Goal: Navigation & Orientation: Understand site structure

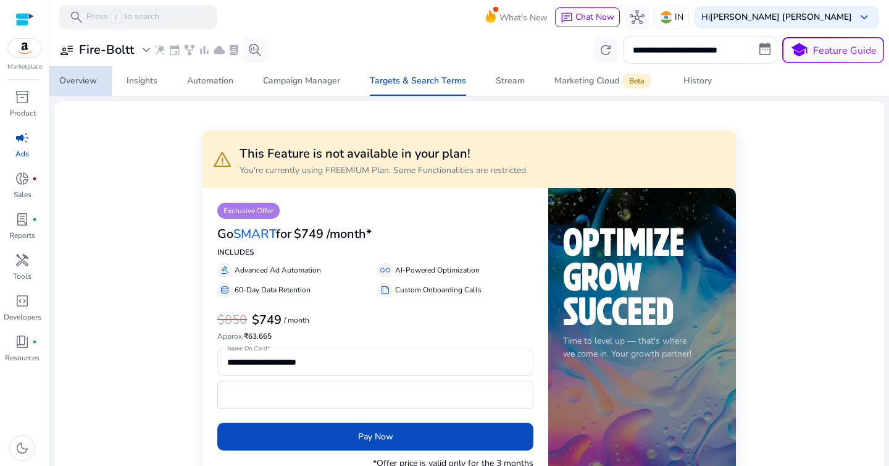
click at [84, 83] on div "Overview" at bounding box center [78, 81] width 38 height 9
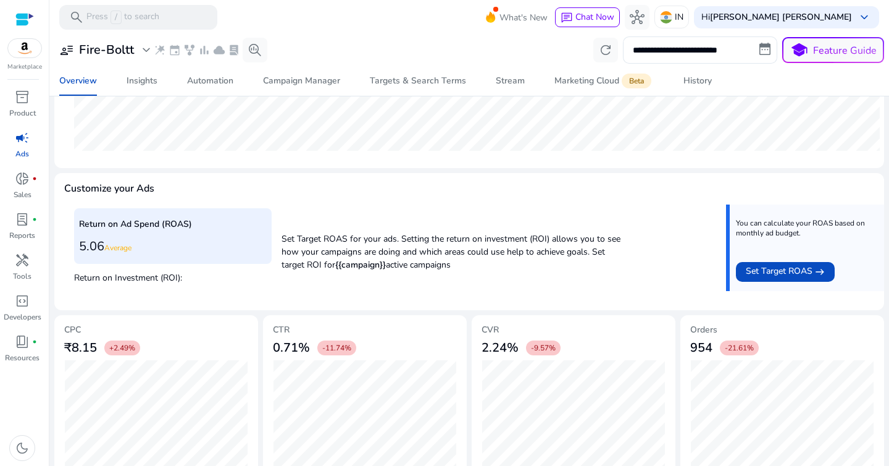
scroll to position [398, 0]
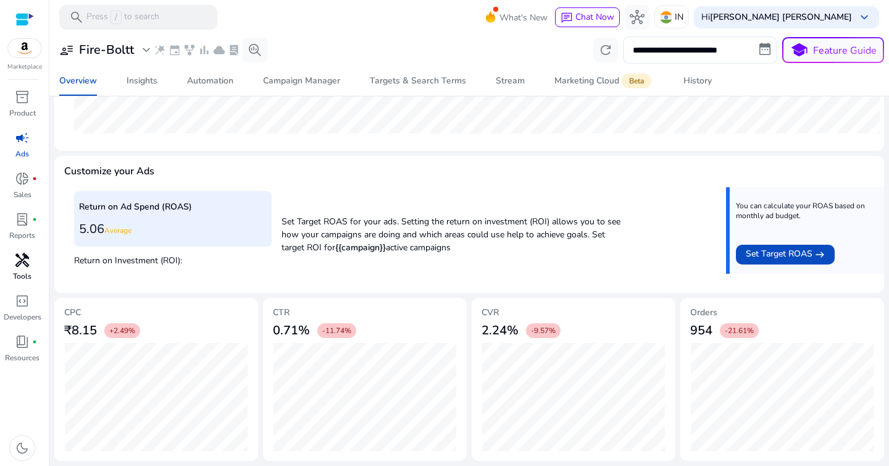
click at [25, 262] on span "handyman" at bounding box center [22, 260] width 15 height 15
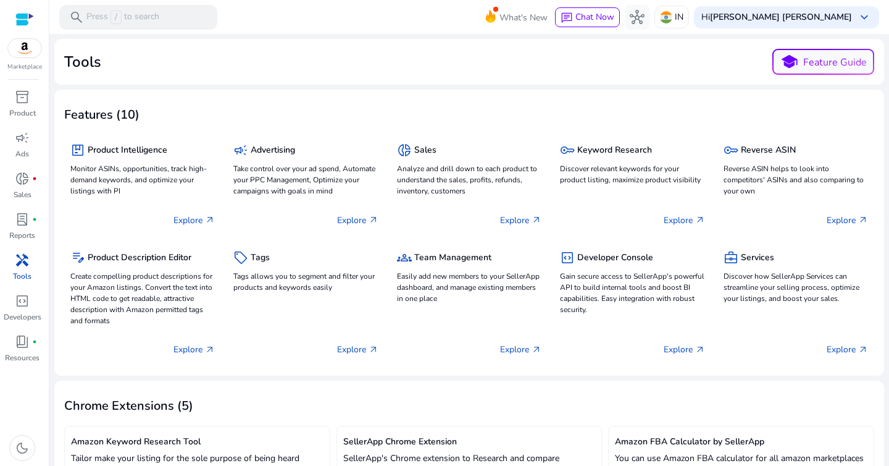
click at [343, 68] on div "Tools school Feature Guide" at bounding box center [469, 62] width 810 height 26
click at [641, 81] on mat-card "Tools school Feature Guide" at bounding box center [469, 62] width 830 height 46
click at [17, 219] on span "lab_profile" at bounding box center [22, 219] width 15 height 15
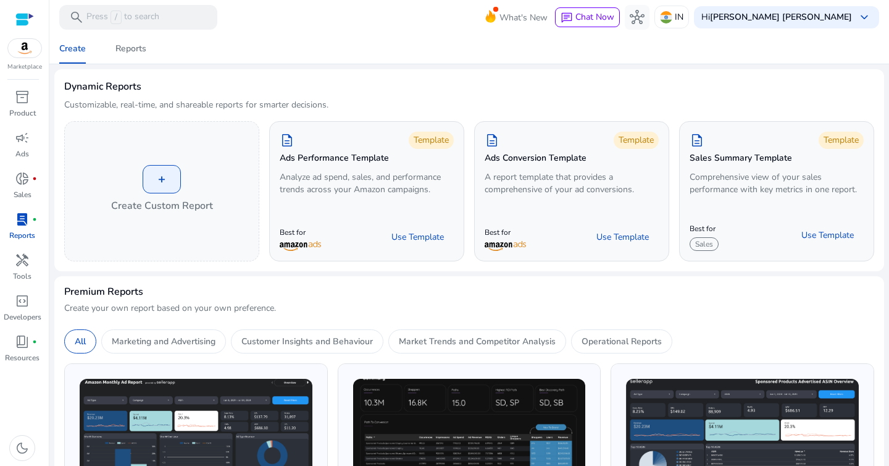
click at [332, 82] on div "Dynamic Reports Customizable, real-time, and shareable reports for smarter deci…" at bounding box center [469, 100] width 810 height 42
